Goal: Transaction & Acquisition: Register for event/course

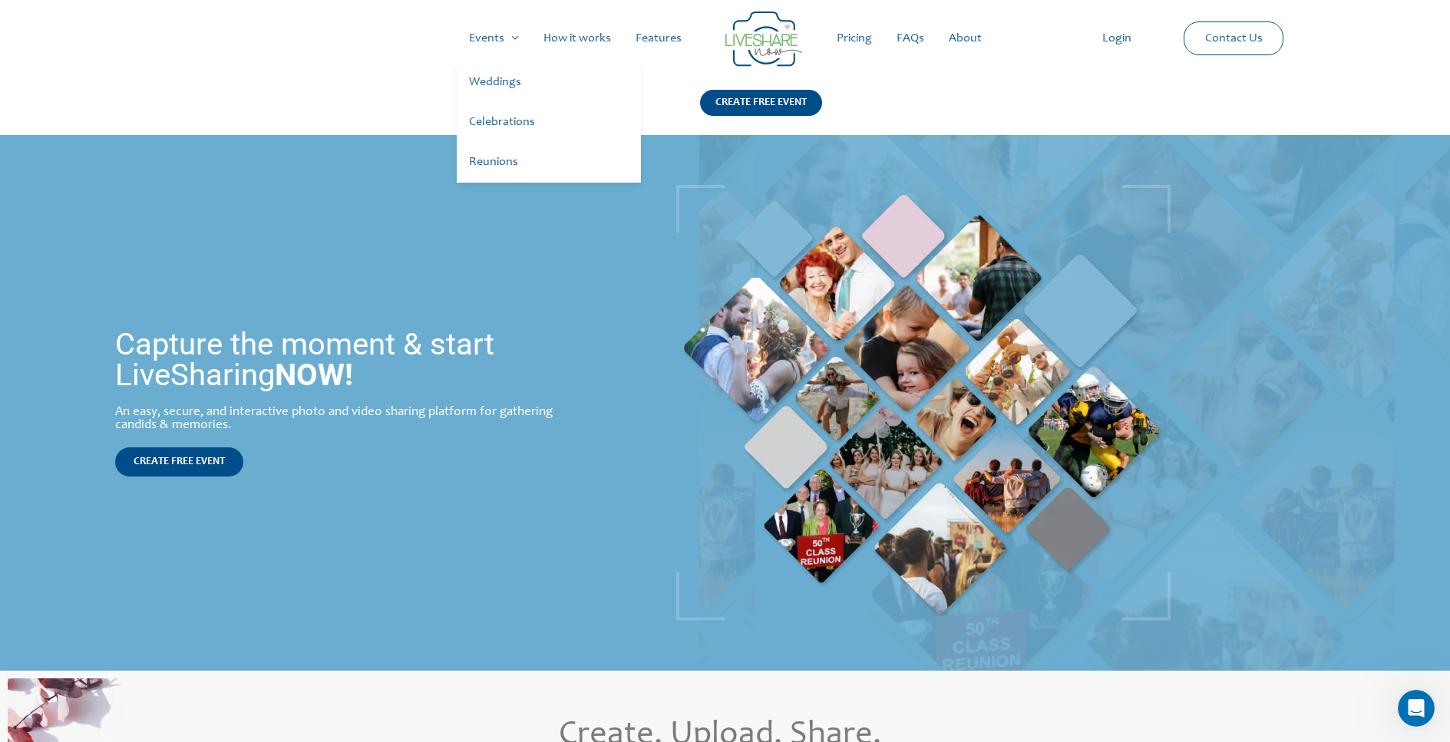
click at [508, 84] on link "Weddings" at bounding box center [549, 83] width 184 height 40
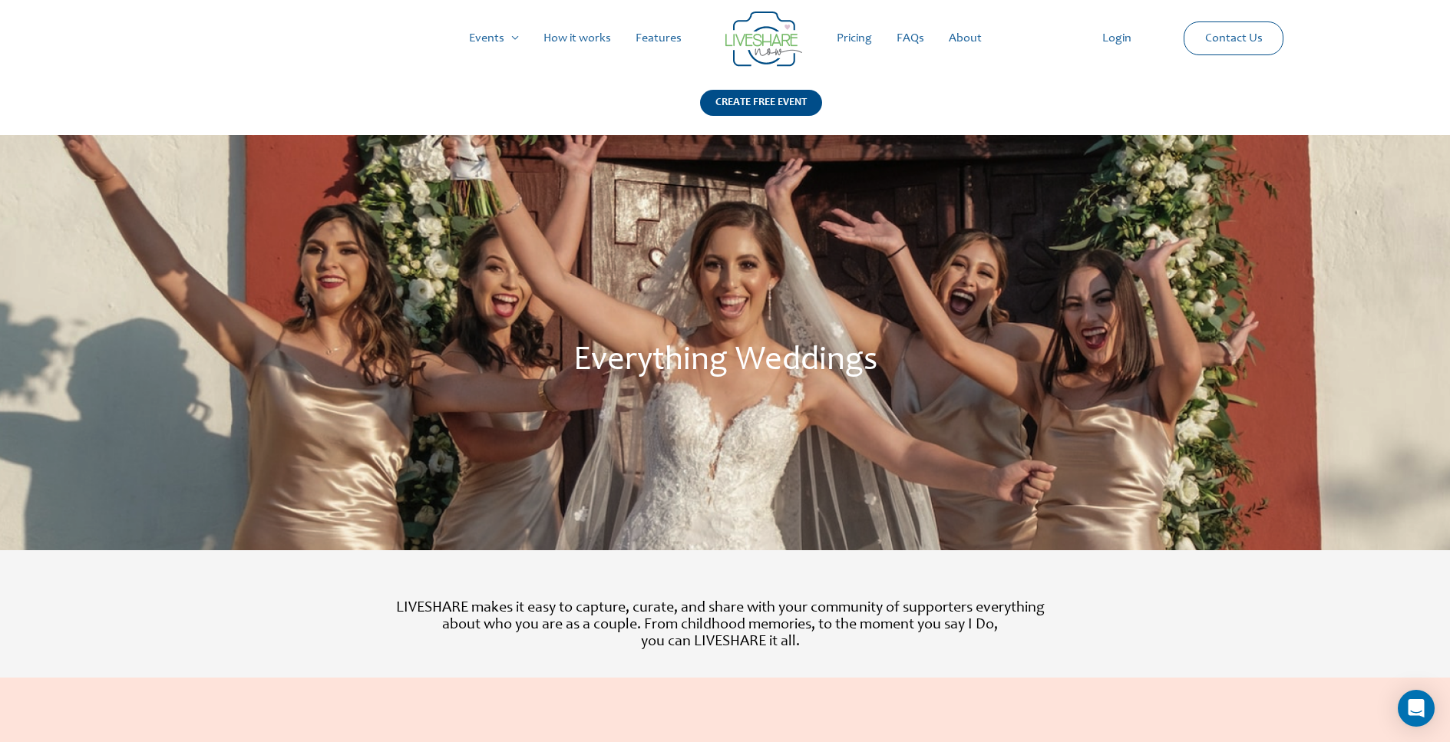
click at [593, 40] on link "How it works" at bounding box center [577, 38] width 92 height 49
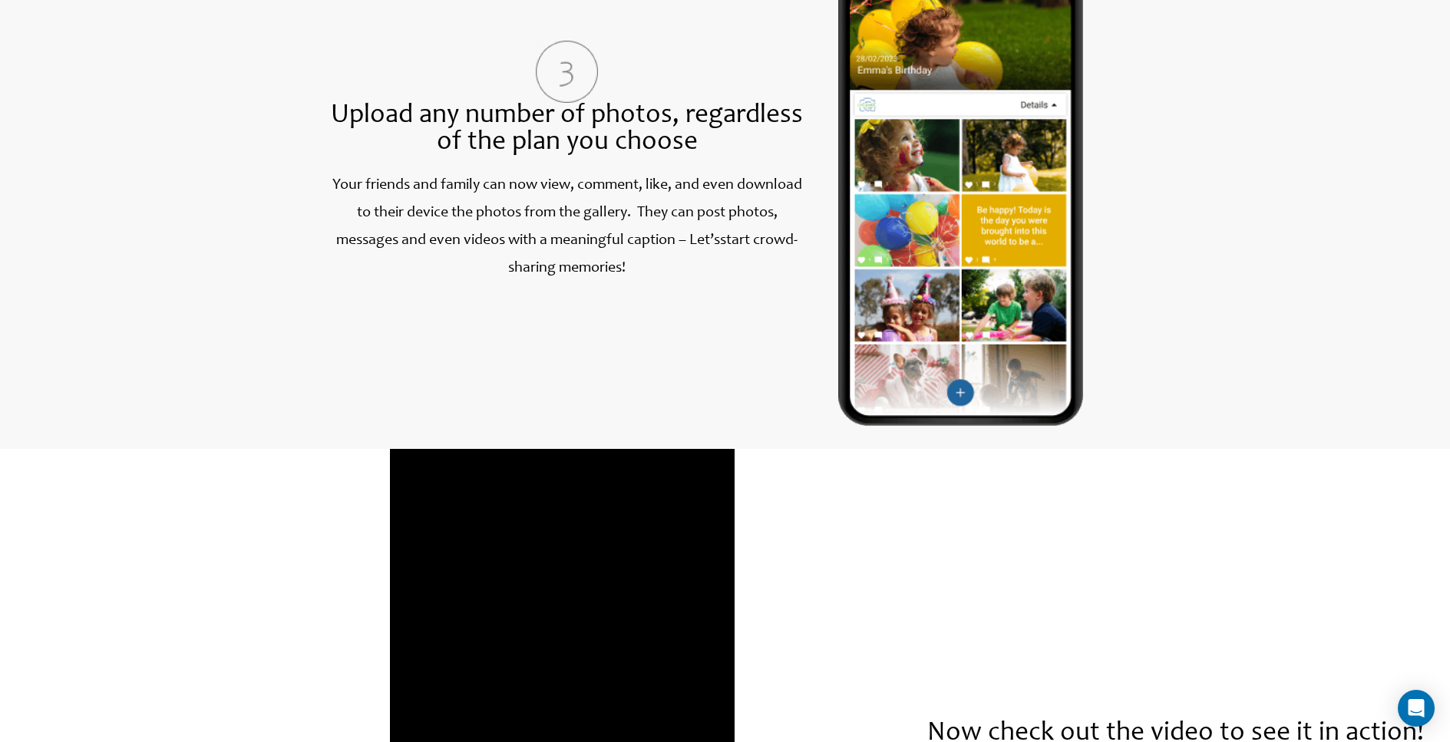
scroll to position [2150, 0]
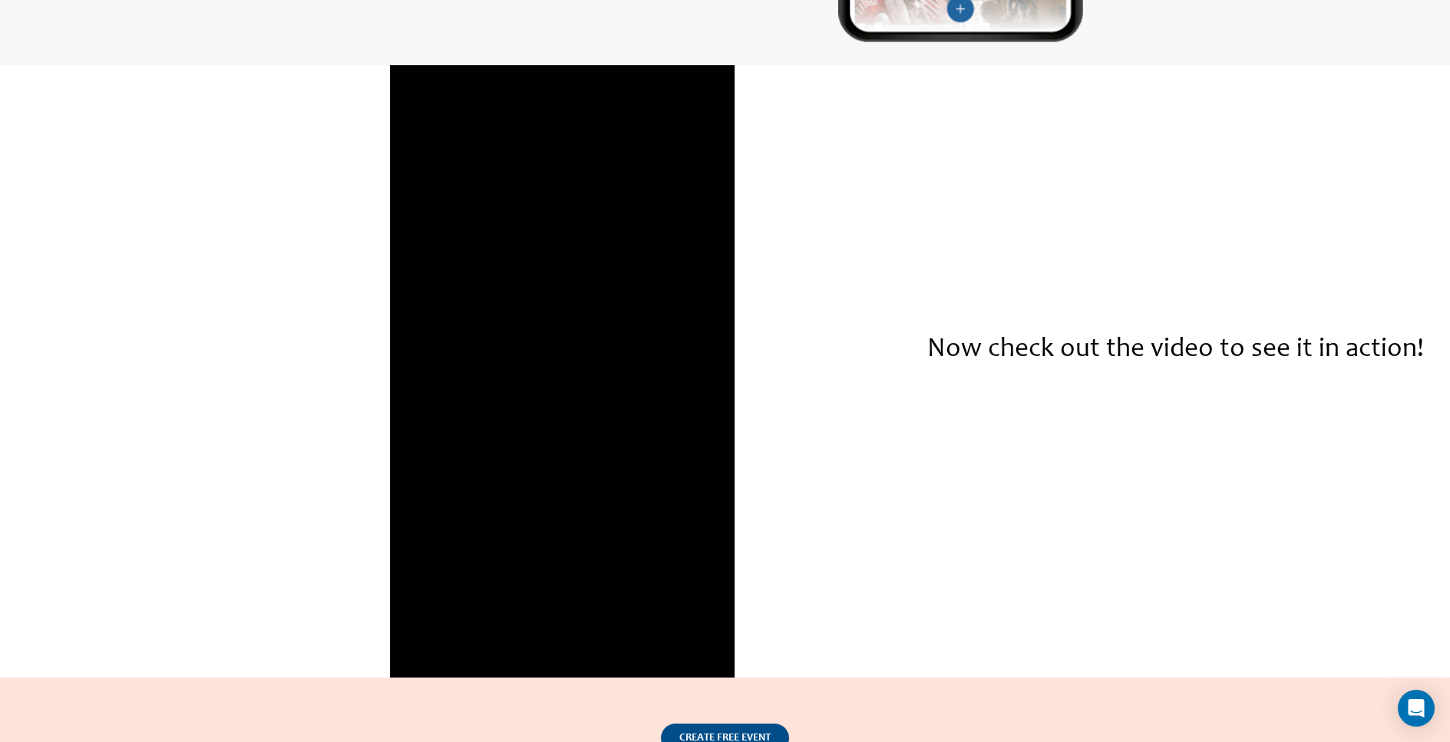
click at [1117, 528] on div "Now check out the video to see it in action!" at bounding box center [1176, 371] width 539 height 613
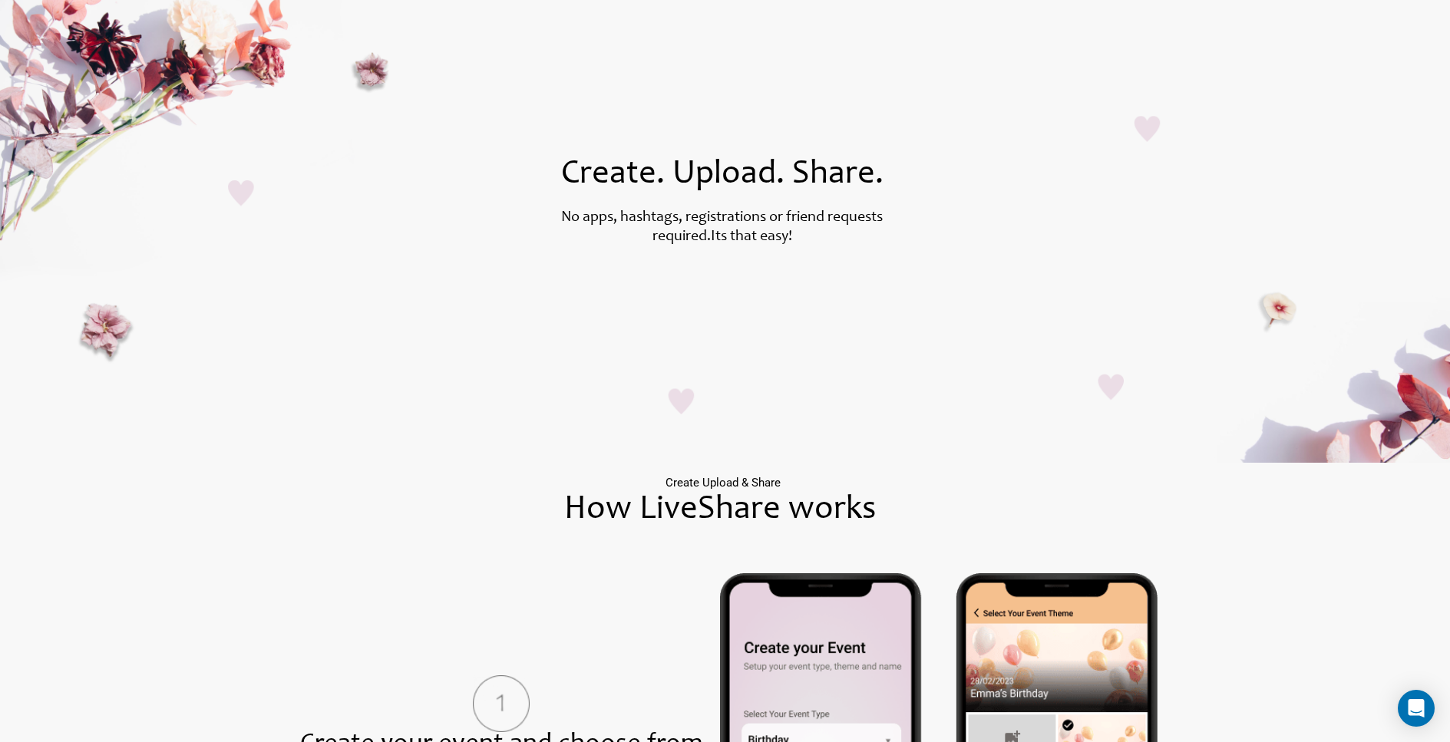
scroll to position [0, 0]
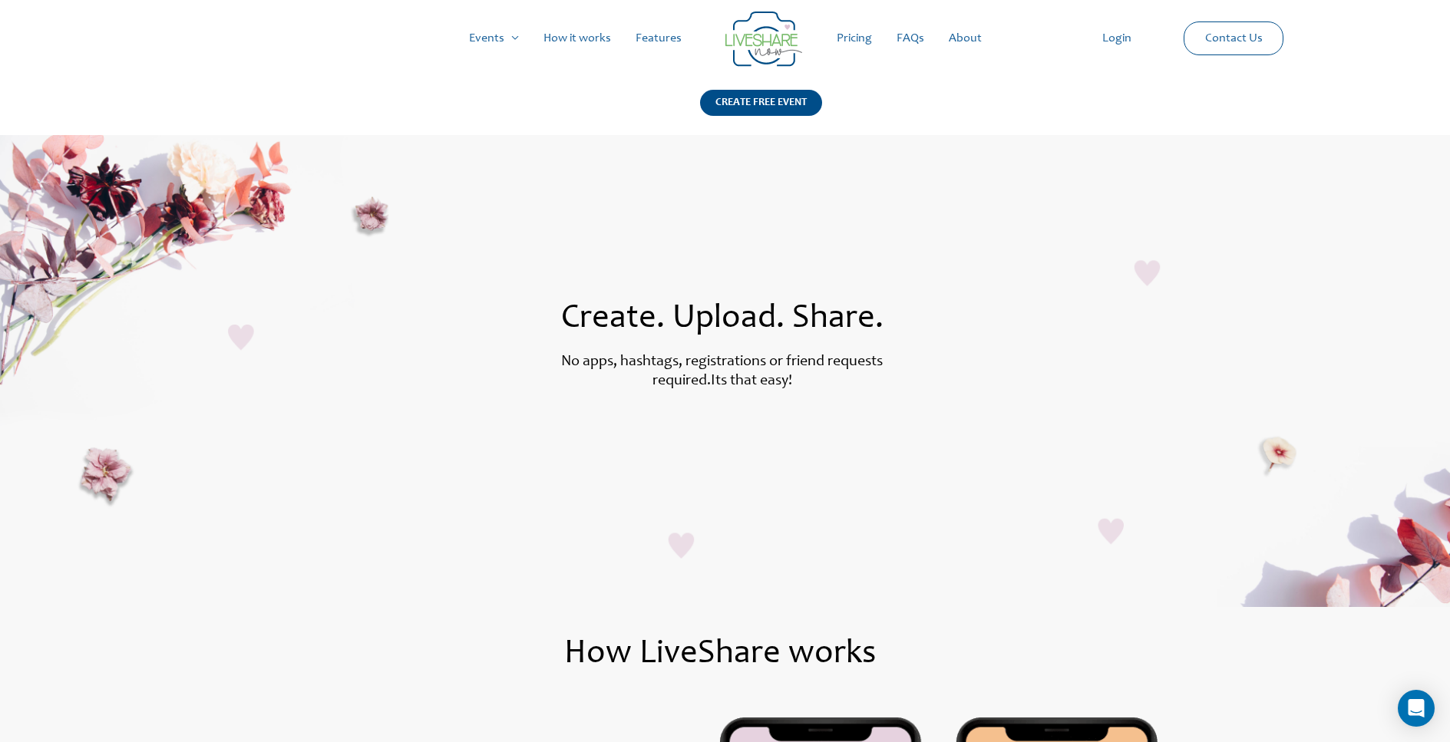
click at [853, 43] on link "Pricing" at bounding box center [855, 38] width 60 height 49
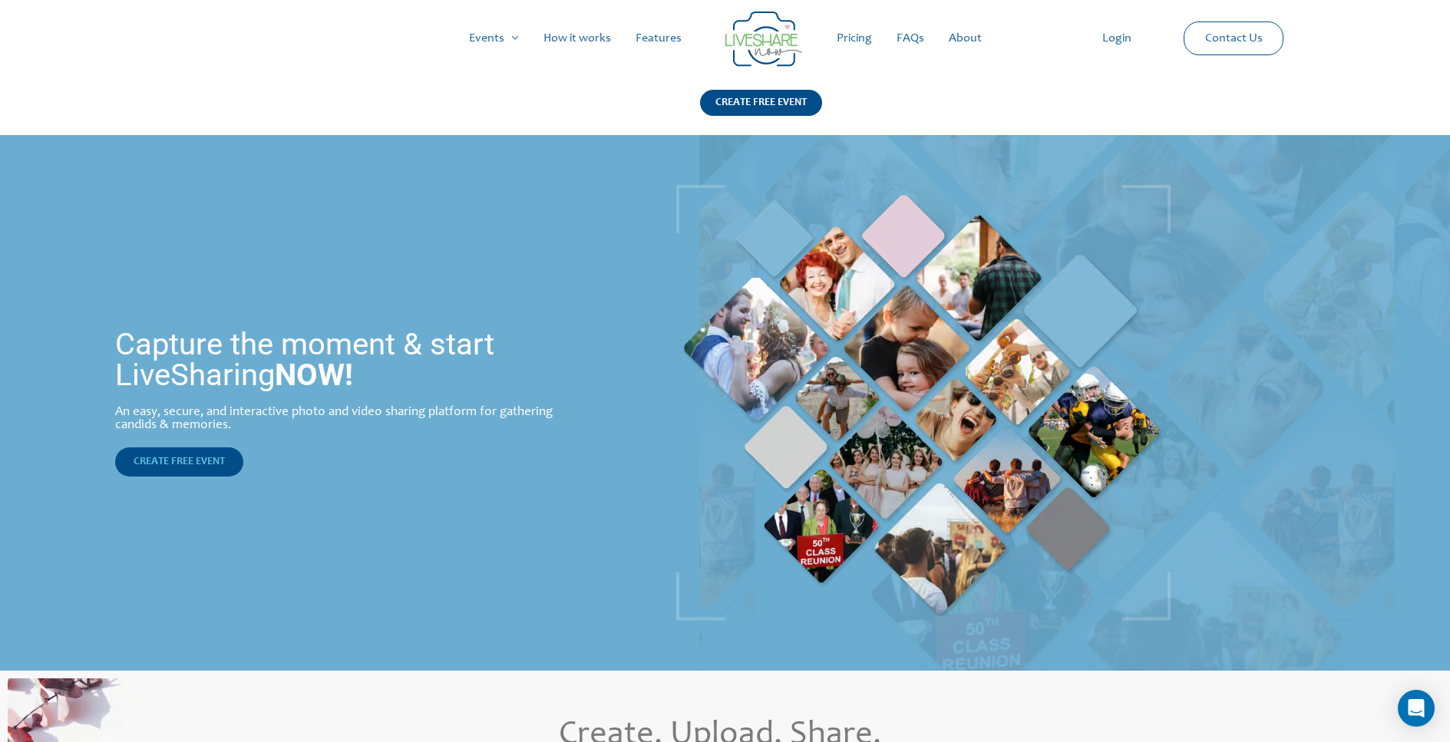
click at [207, 460] on span "CREATE FREE EVENT" at bounding box center [179, 462] width 91 height 11
